Goal: Information Seeking & Learning: Learn about a topic

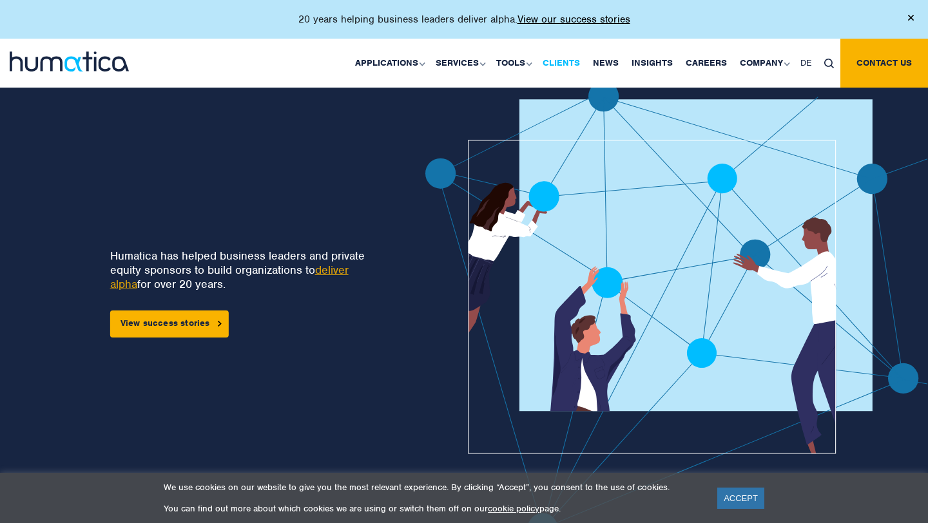
click at [551, 61] on link "Clients" at bounding box center [561, 63] width 50 height 49
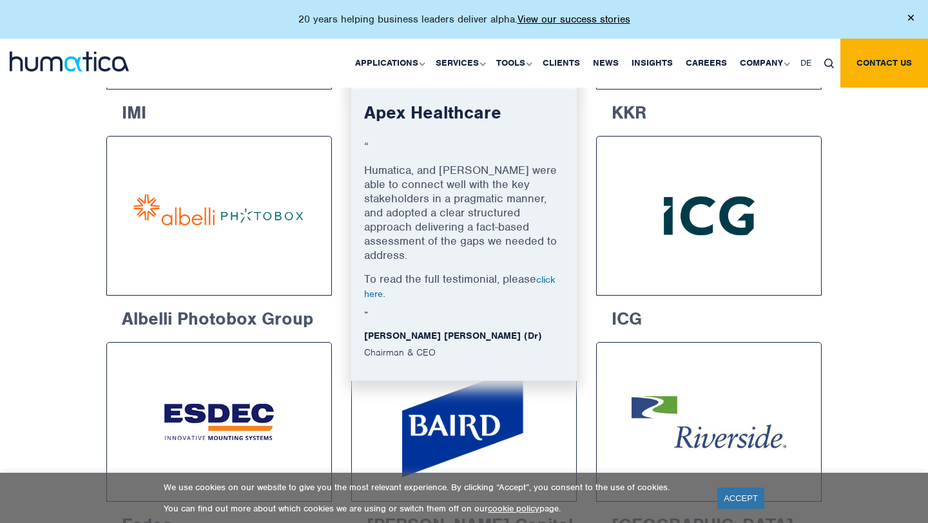
scroll to position [663, 0]
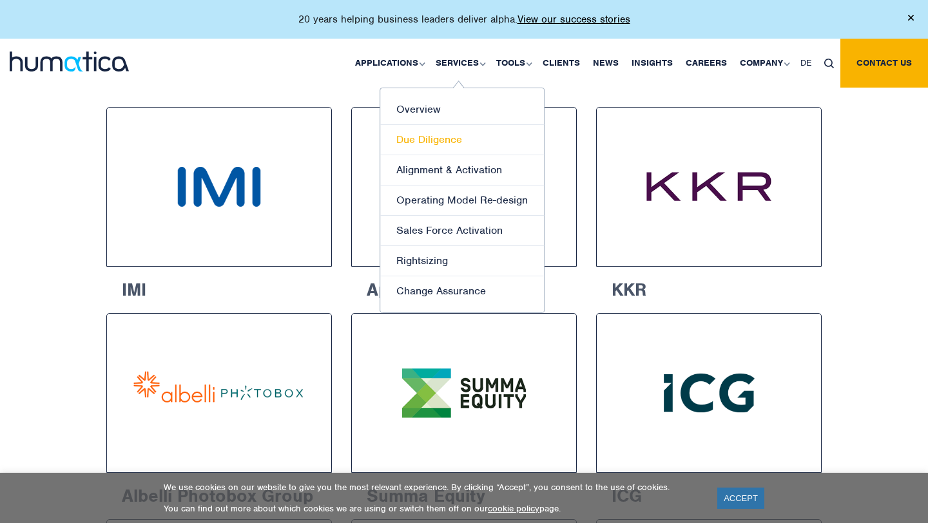
click at [451, 141] on link "Due Diligence" at bounding box center [462, 140] width 164 height 30
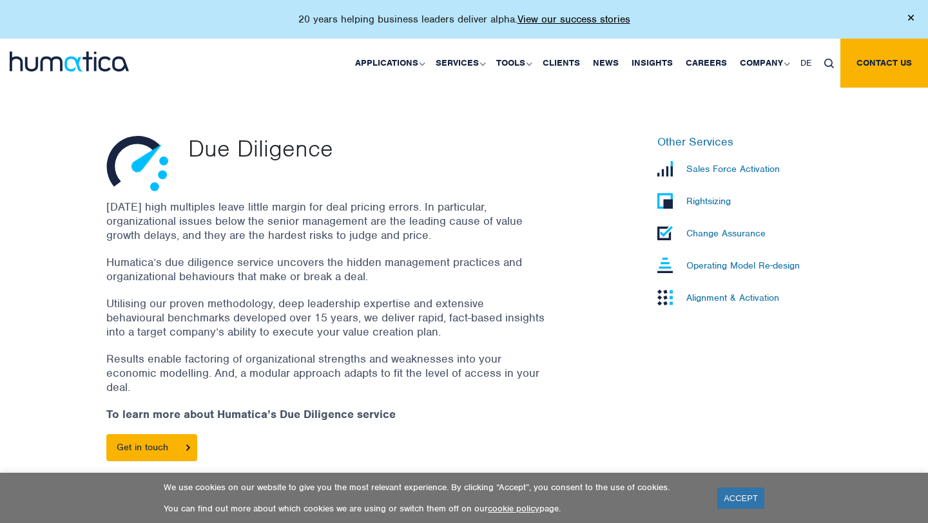
scroll to position [346, 0]
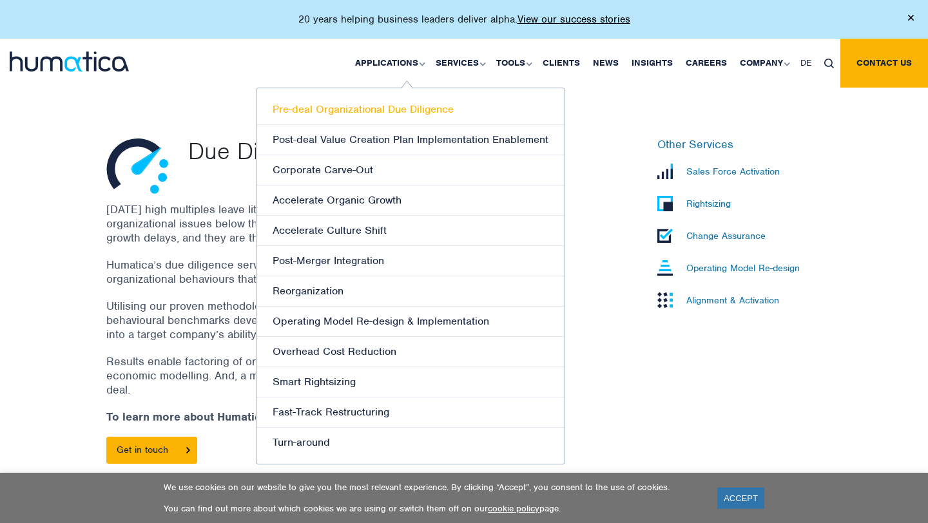
click at [392, 108] on link "Pre-deal Organizational Due Diligence" at bounding box center [411, 110] width 308 height 30
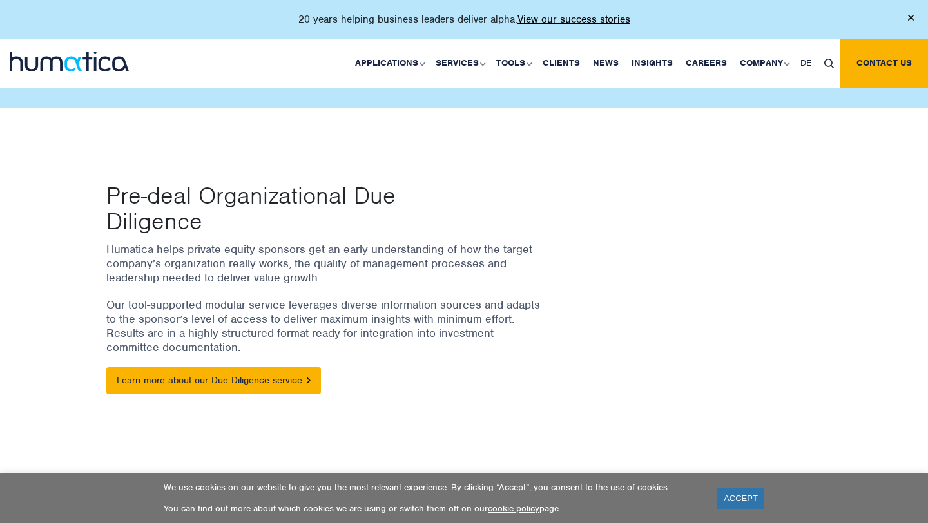
scroll to position [79, 0]
